Goal: Task Accomplishment & Management: Manage account settings

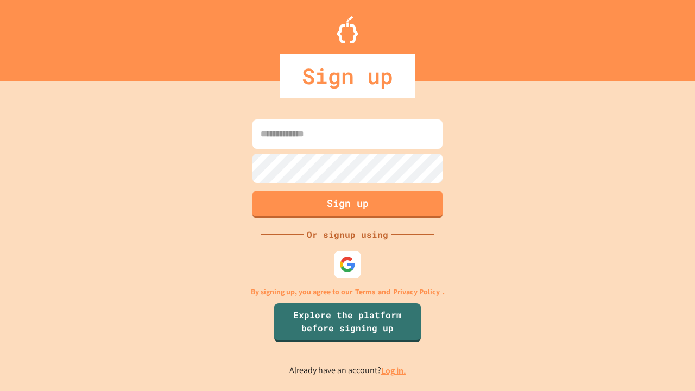
click at [394, 371] on link "Log in." at bounding box center [393, 370] width 25 height 11
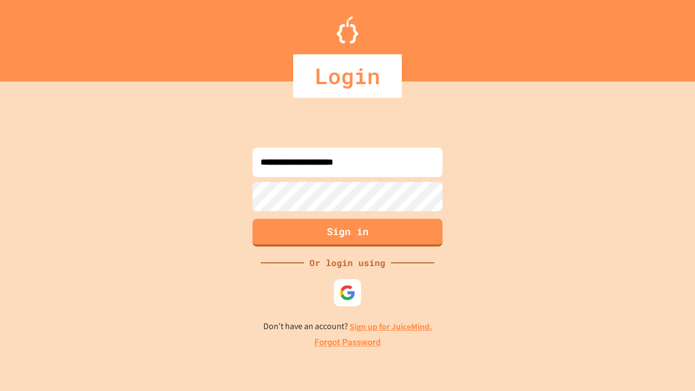
type input "**********"
